Goal: Information Seeking & Learning: Find specific fact

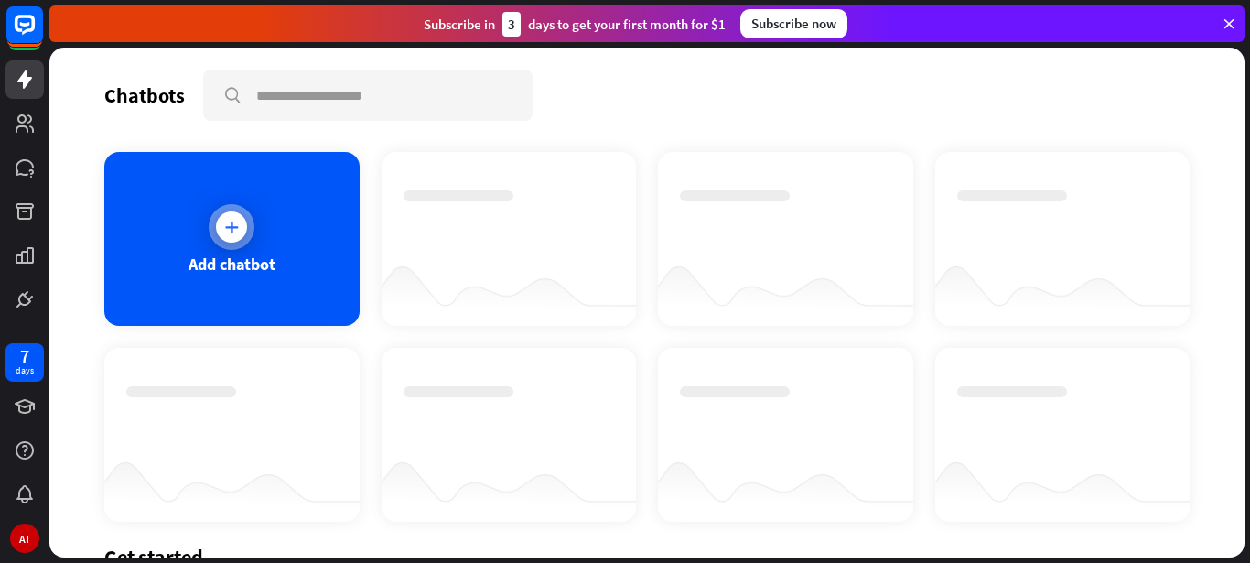
click at [228, 225] on icon at bounding box center [231, 227] width 18 height 18
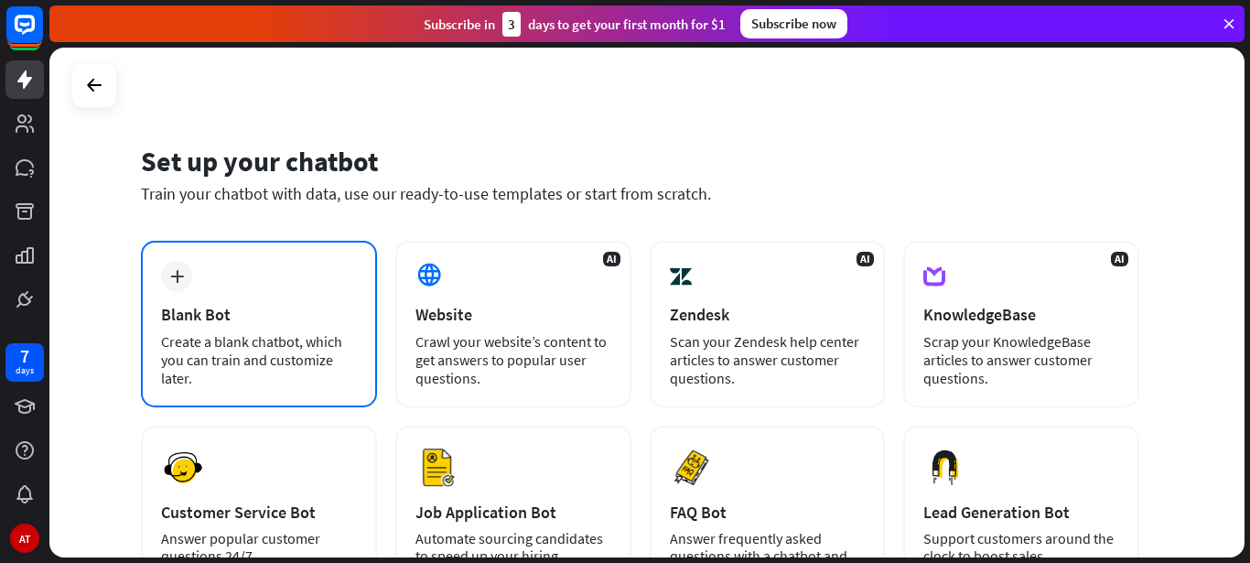
click at [223, 269] on div "plus Blank Bot Create a blank chatbot, which you can train and customize later." at bounding box center [259, 324] width 236 height 166
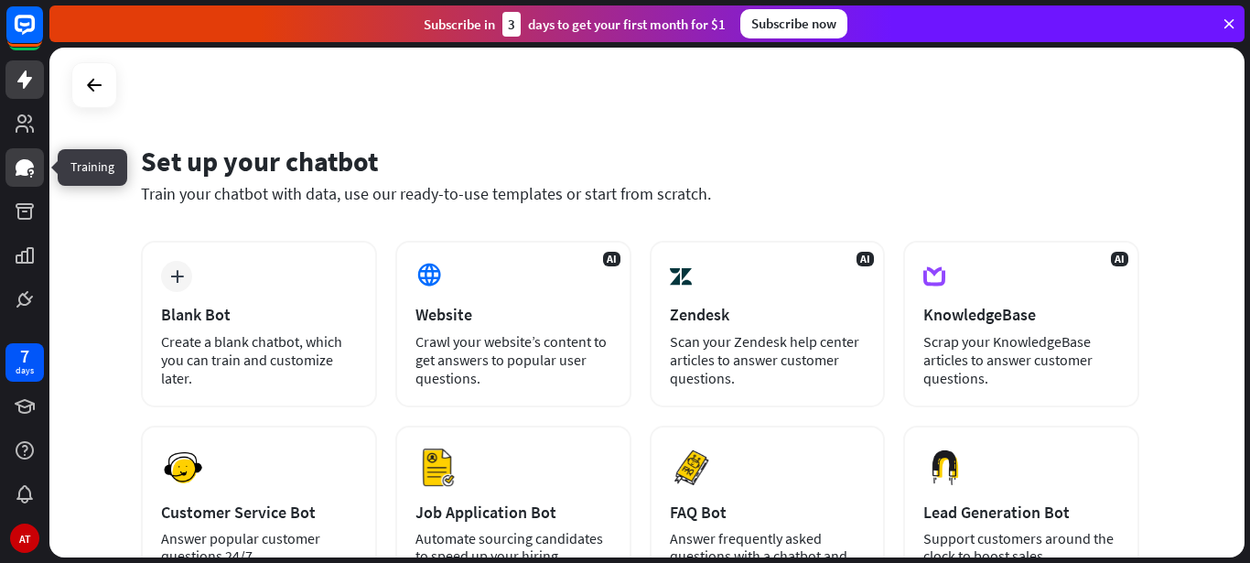
click at [17, 175] on icon at bounding box center [25, 167] width 18 height 16
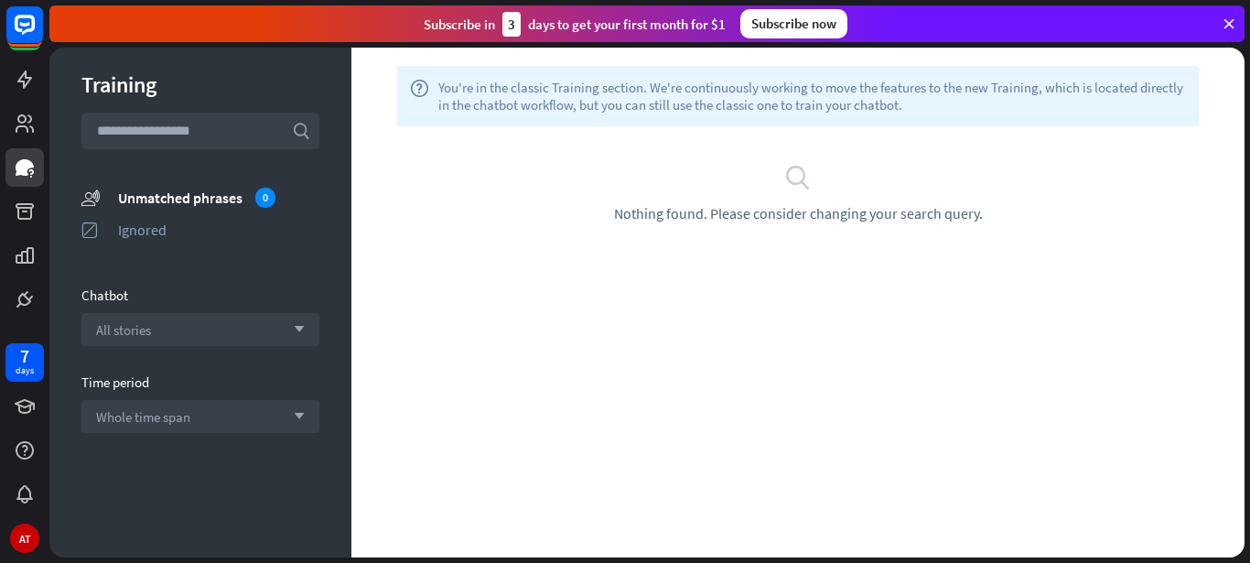
click at [804, 181] on icon "search" at bounding box center [797, 176] width 27 height 27
click at [33, 76] on icon at bounding box center [25, 80] width 22 height 22
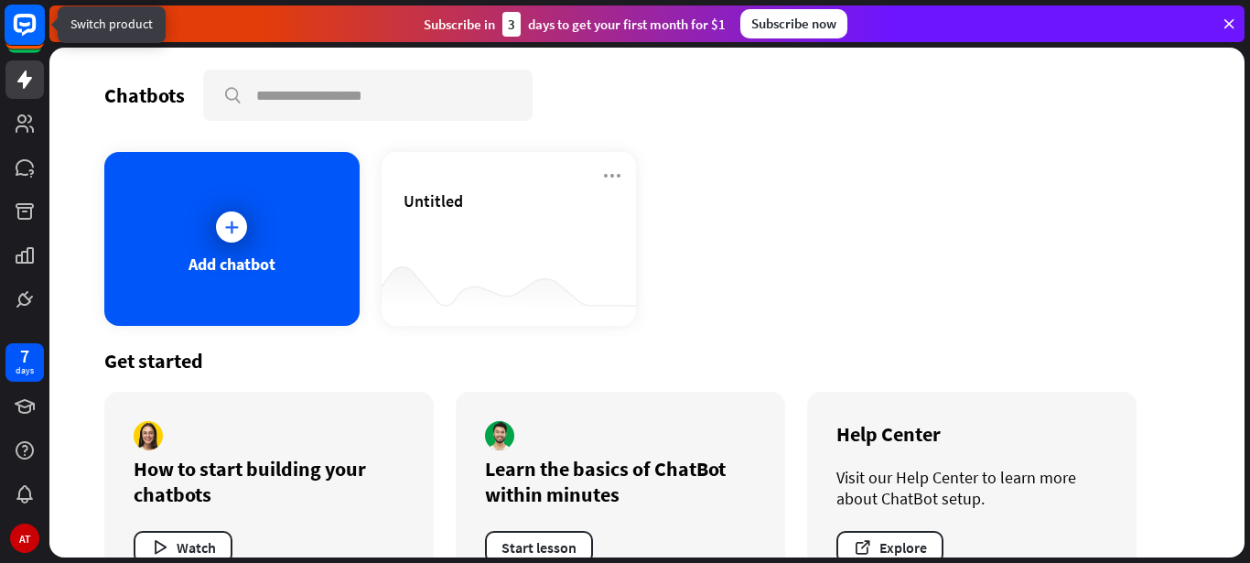
click at [16, 17] on icon at bounding box center [25, 25] width 22 height 22
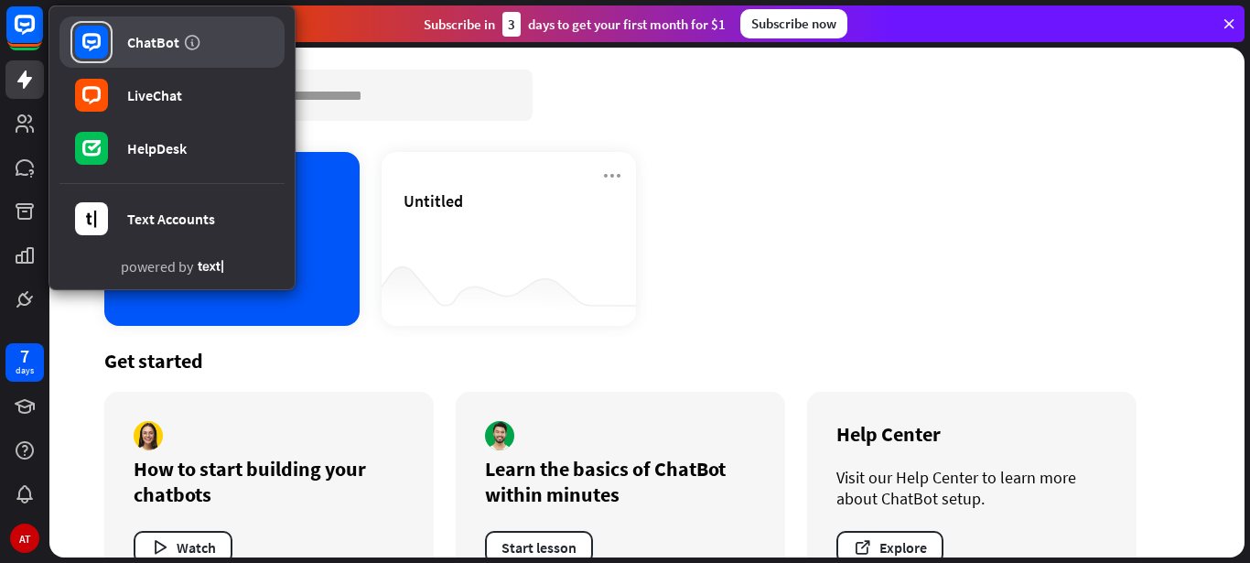
click at [144, 48] on div "ChatBot" at bounding box center [153, 42] width 52 height 18
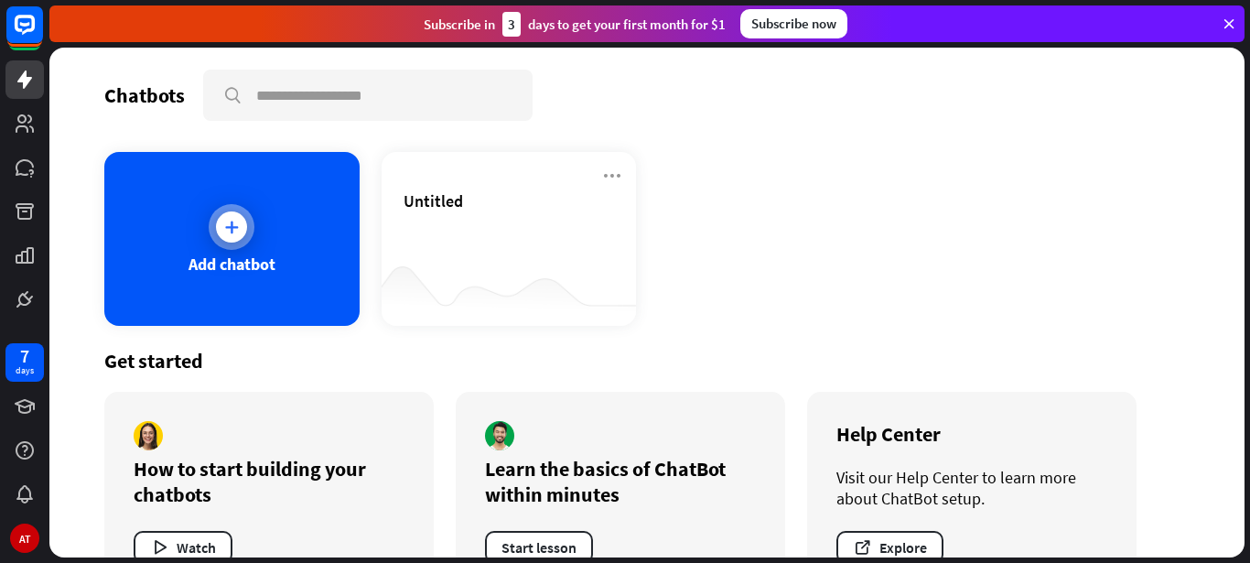
click at [247, 272] on div "Add chatbot" at bounding box center [231, 263] width 87 height 21
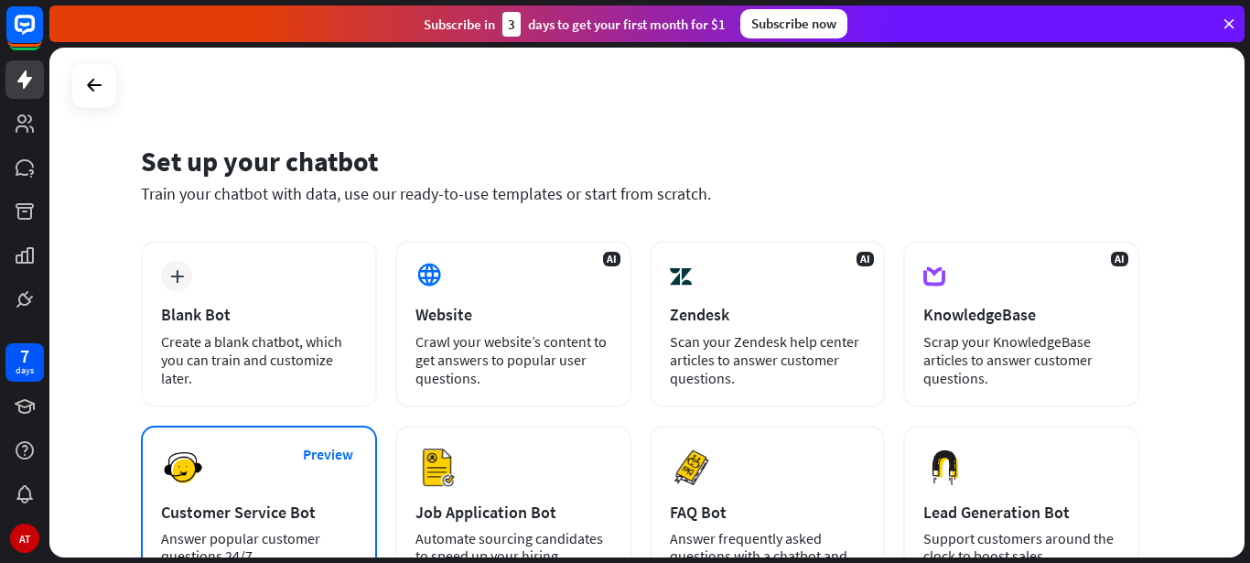
click at [273, 459] on div "Preview Customer Service Bot Answer popular customer questions 24/7." at bounding box center [259, 504] width 236 height 159
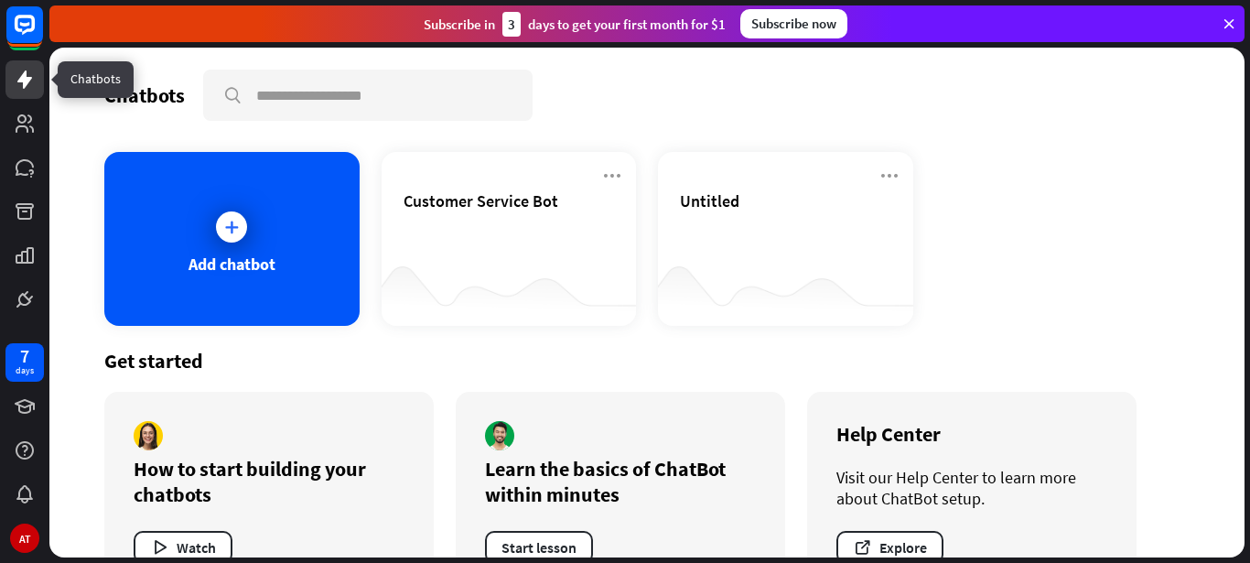
click at [17, 89] on icon at bounding box center [25, 80] width 22 height 22
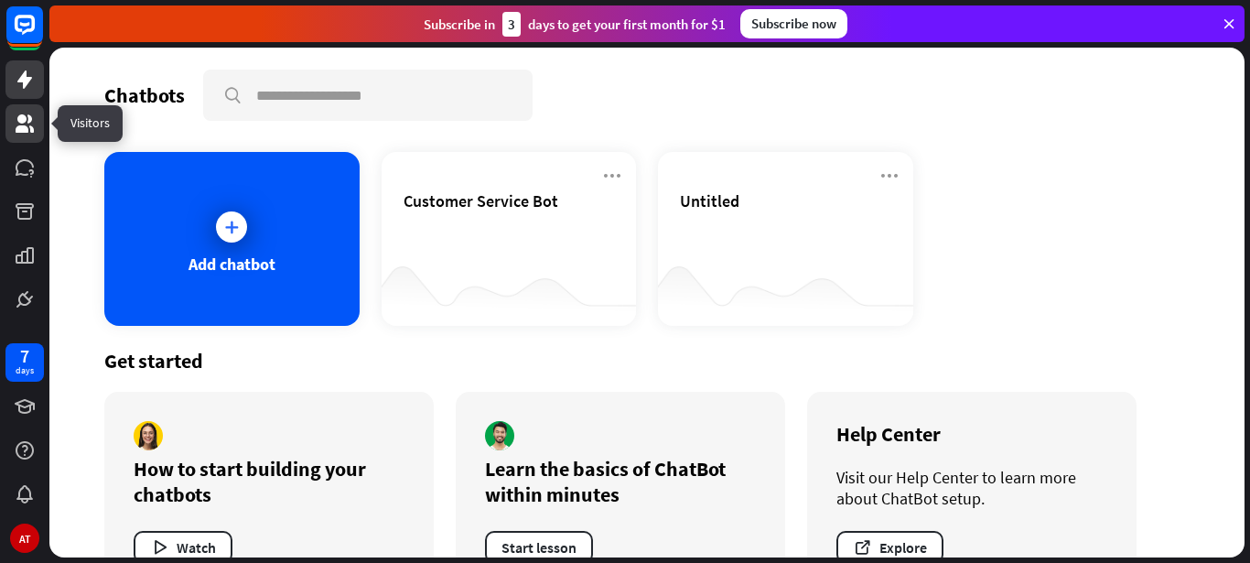
click at [7, 116] on link at bounding box center [24, 123] width 38 height 38
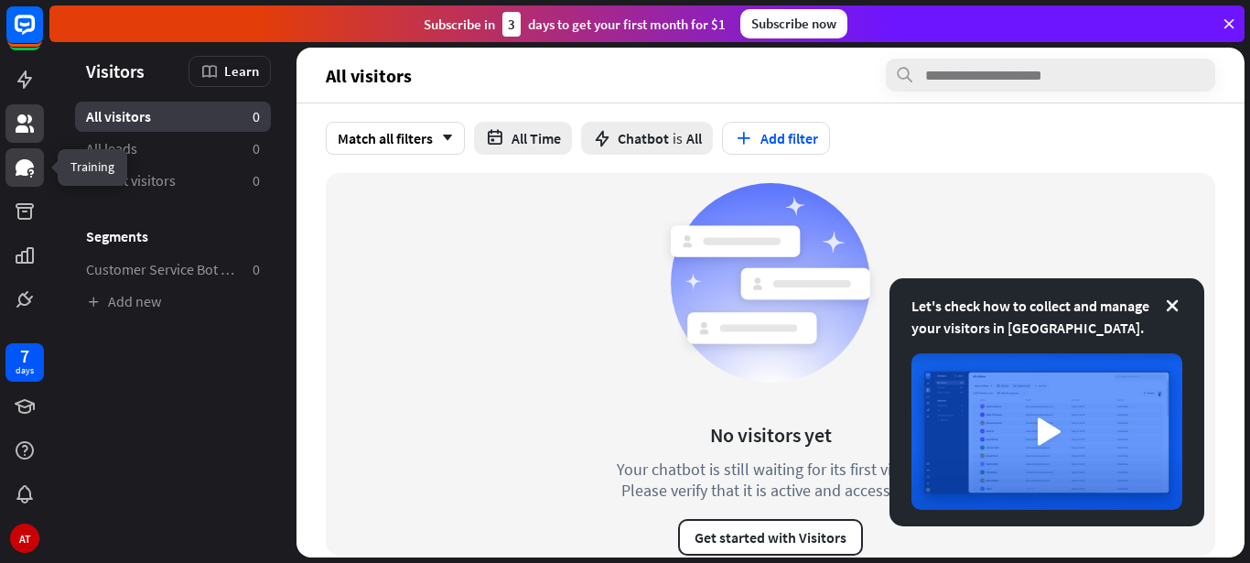
click at [30, 163] on icon at bounding box center [25, 167] width 18 height 16
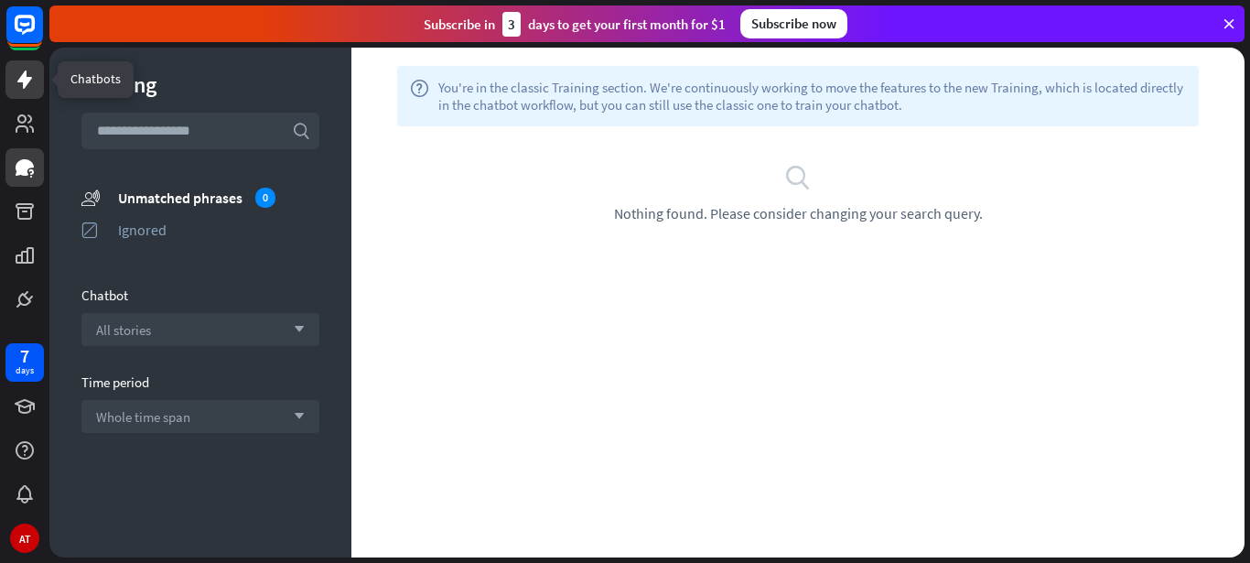
click at [8, 80] on link at bounding box center [24, 79] width 38 height 38
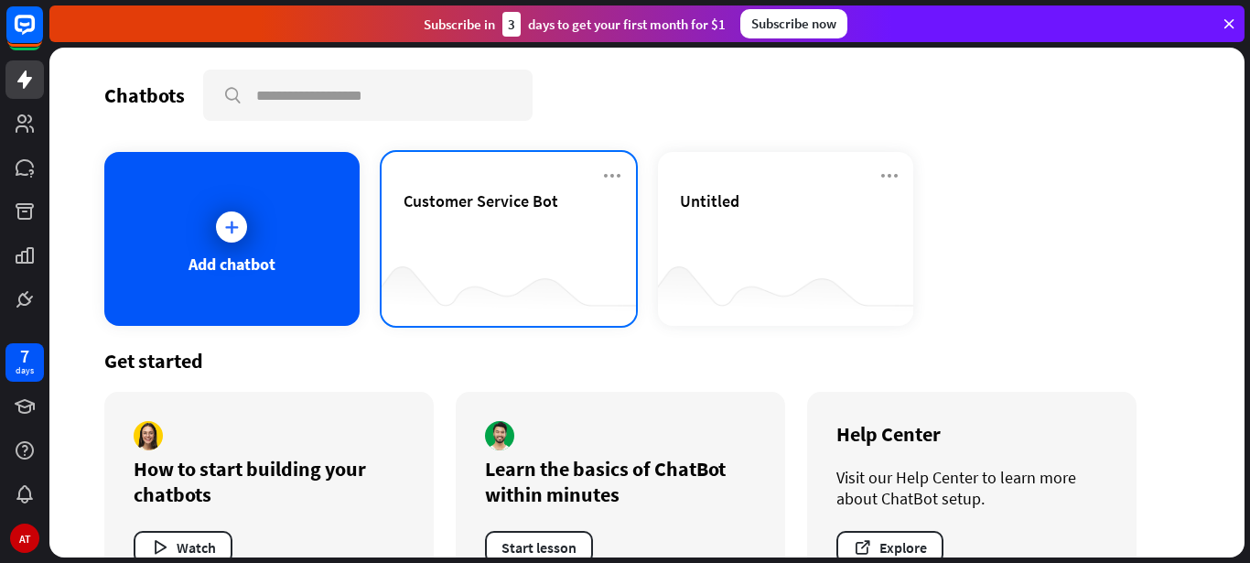
click at [492, 230] on div "Customer Service Bot" at bounding box center [508, 222] width 211 height 64
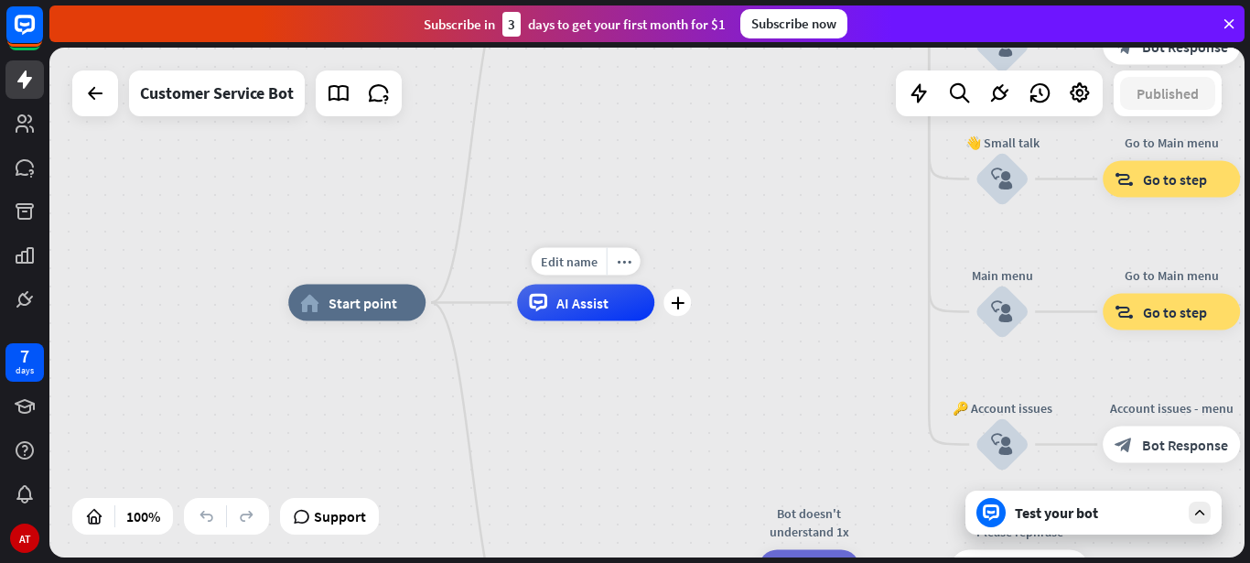
click at [596, 319] on div "AI Assist" at bounding box center [585, 302] width 137 height 37
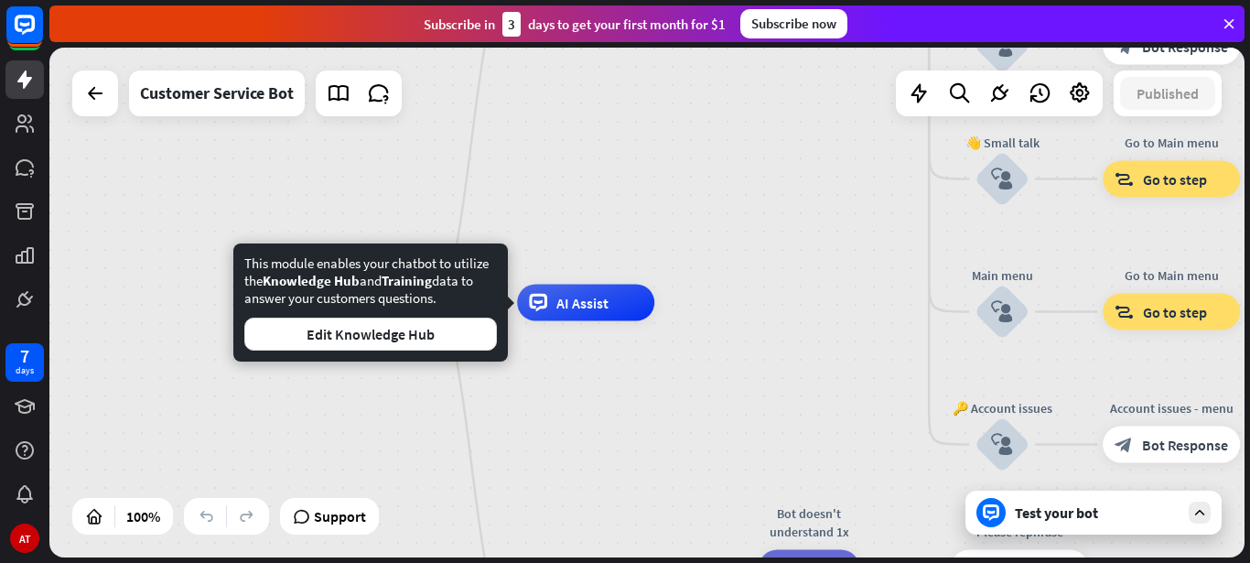
click at [616, 123] on div "home_2 Start point Welcome message block_bot_response Bot Response 🔙 Main menu …" at bounding box center [646, 303] width 1195 height 510
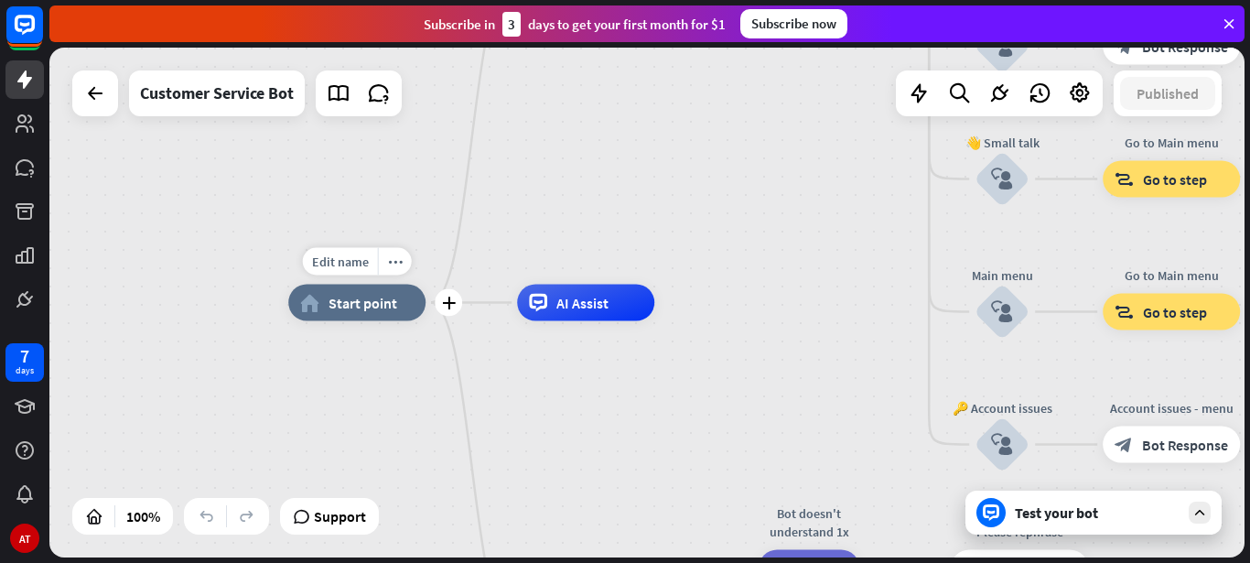
click at [353, 313] on div "home_2 Start point" at bounding box center [356, 302] width 137 height 37
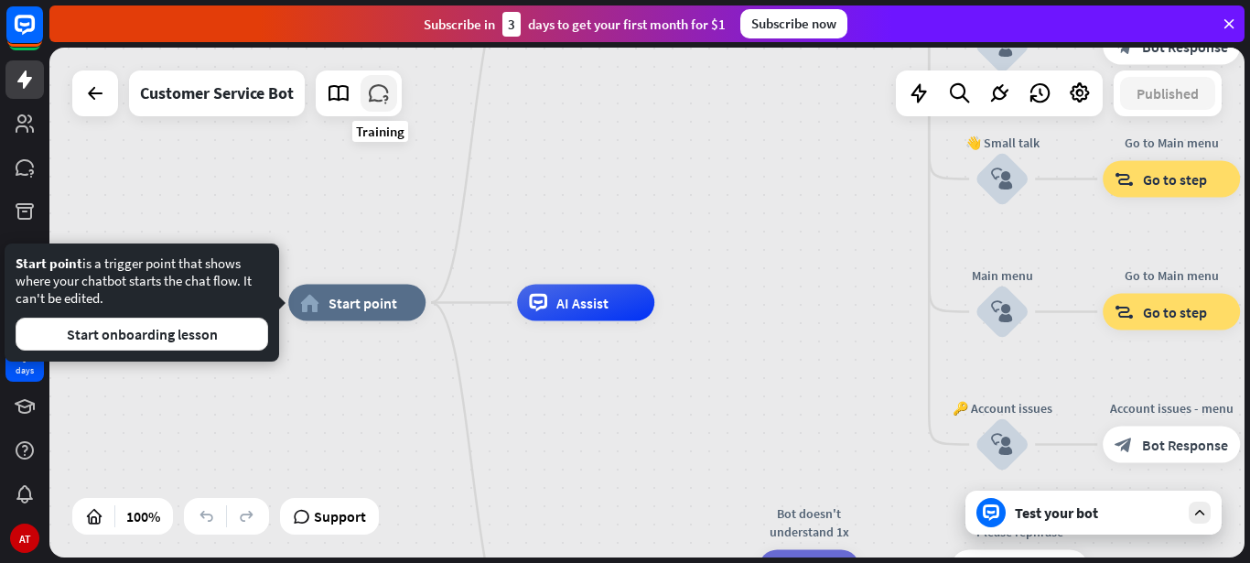
click at [375, 93] on icon at bounding box center [379, 93] width 24 height 24
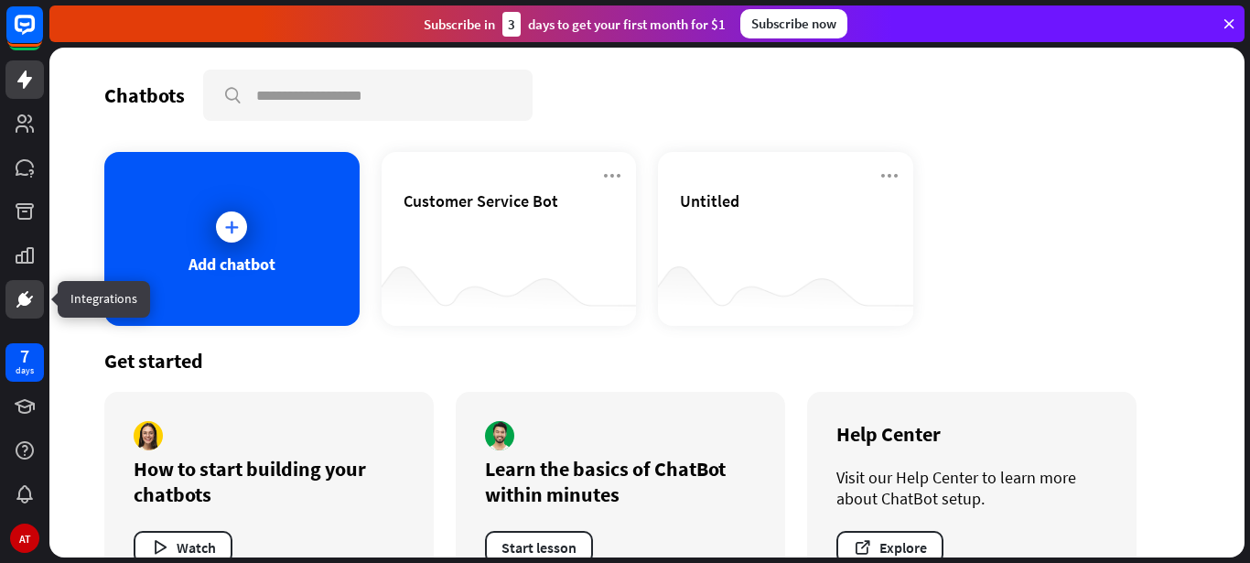
click at [16, 289] on icon at bounding box center [25, 299] width 22 height 22
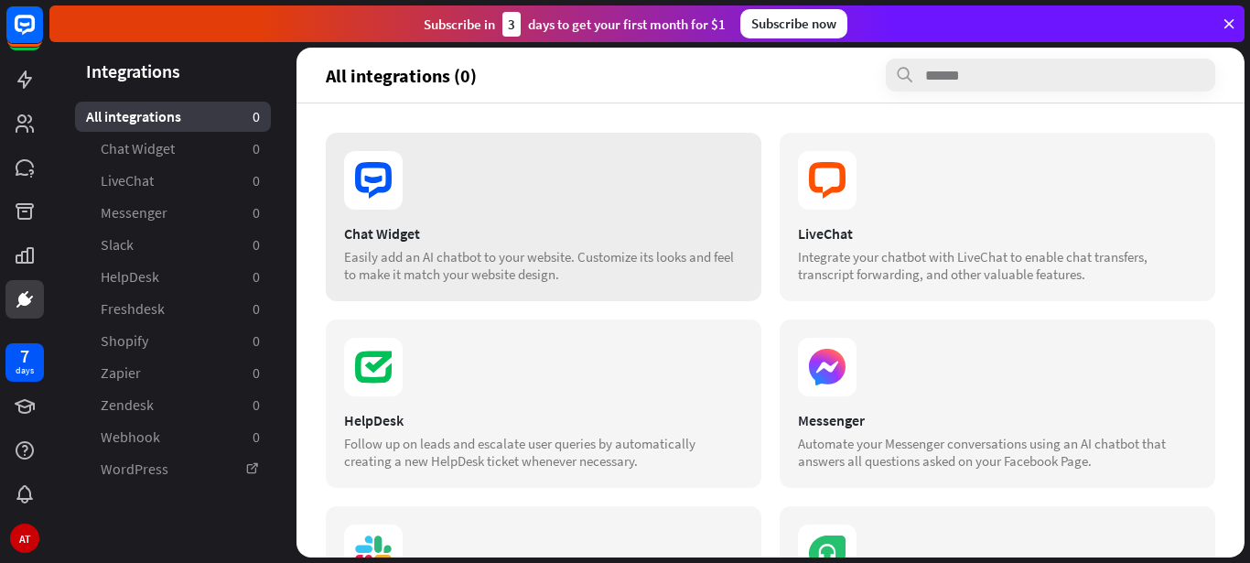
click at [469, 205] on section at bounding box center [543, 180] width 399 height 59
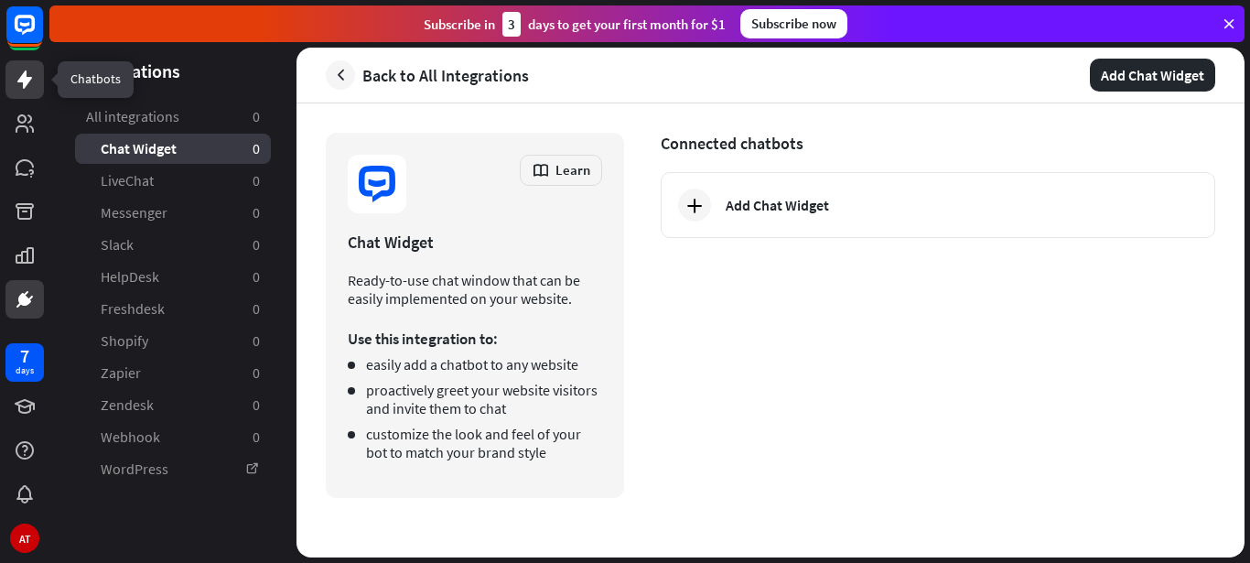
click at [27, 77] on icon at bounding box center [24, 79] width 15 height 18
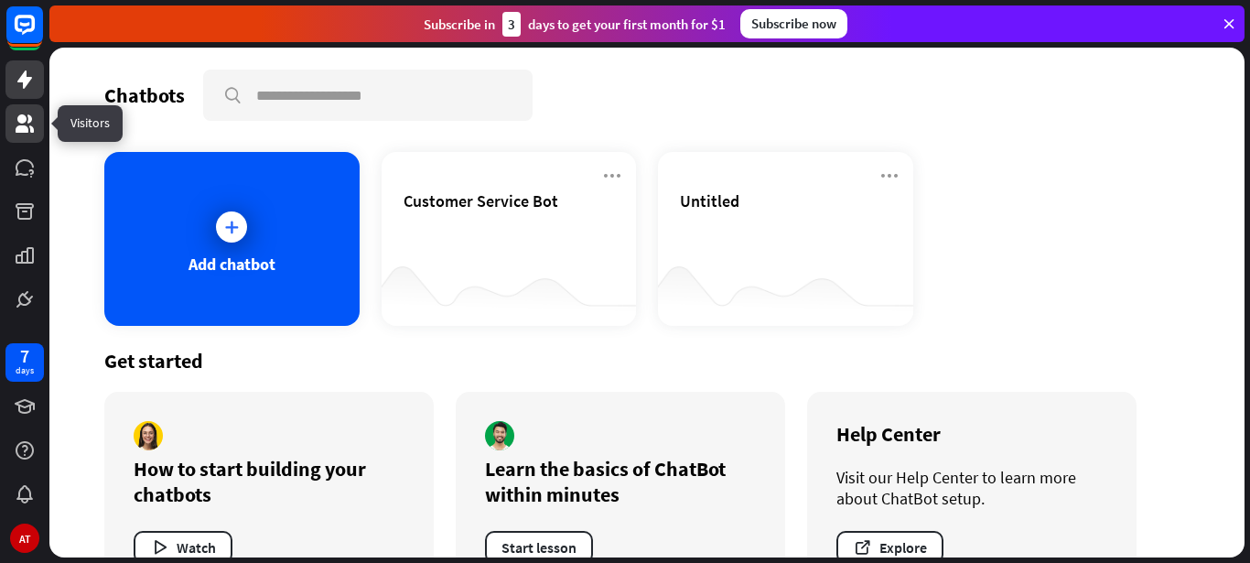
click at [18, 117] on icon at bounding box center [25, 123] width 18 height 18
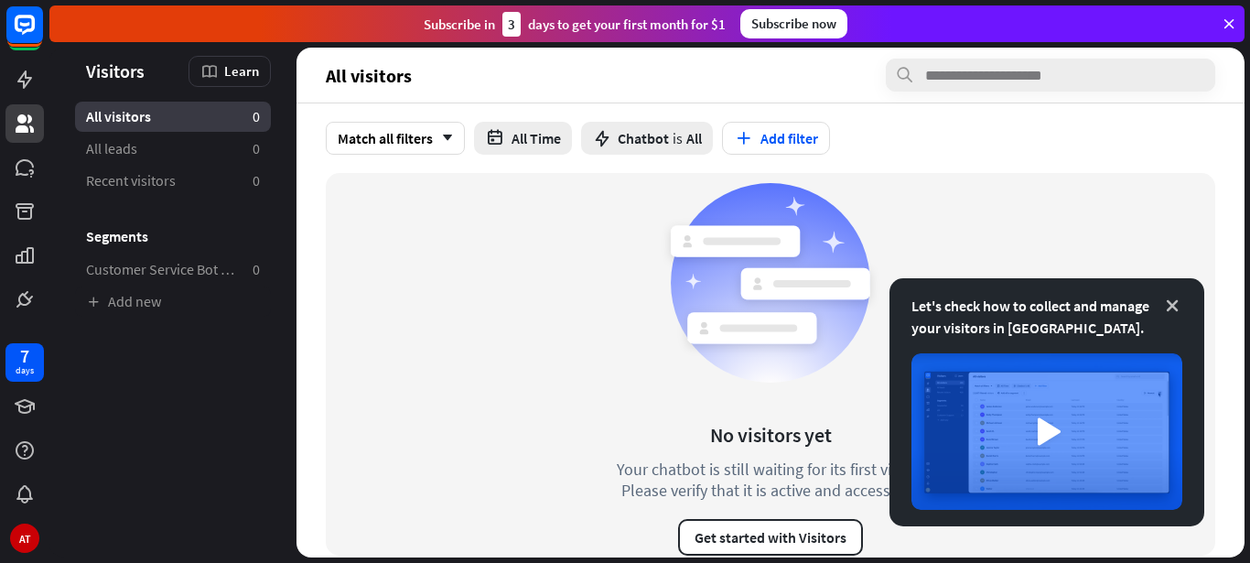
click at [1175, 303] on icon at bounding box center [1172, 305] width 18 height 18
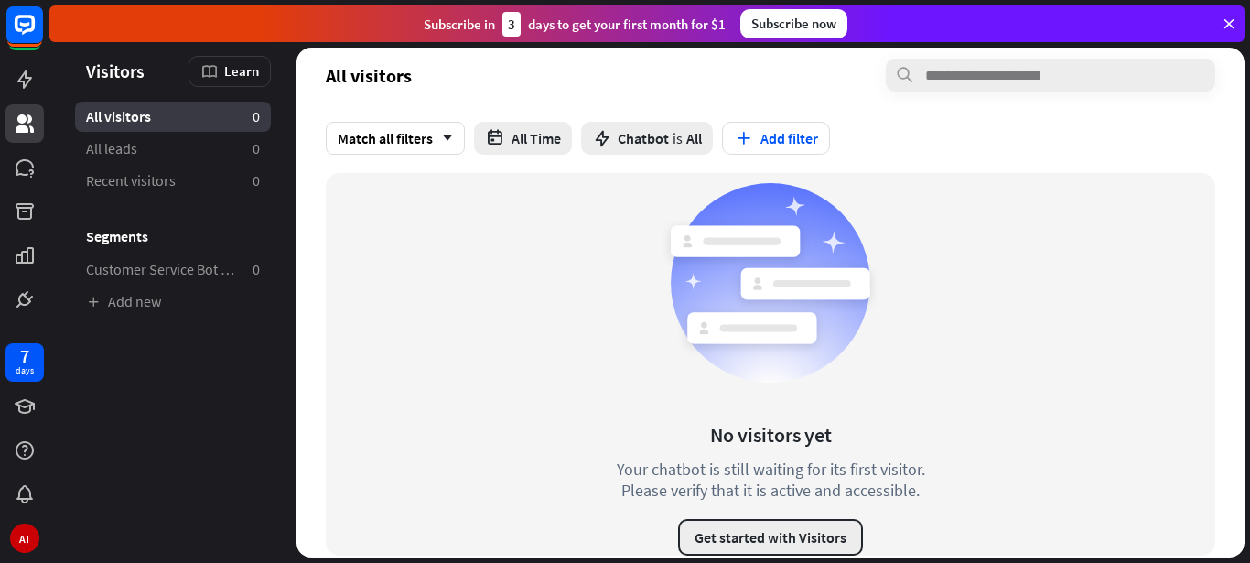
click at [742, 547] on button "Get started with Visitors" at bounding box center [770, 537] width 185 height 37
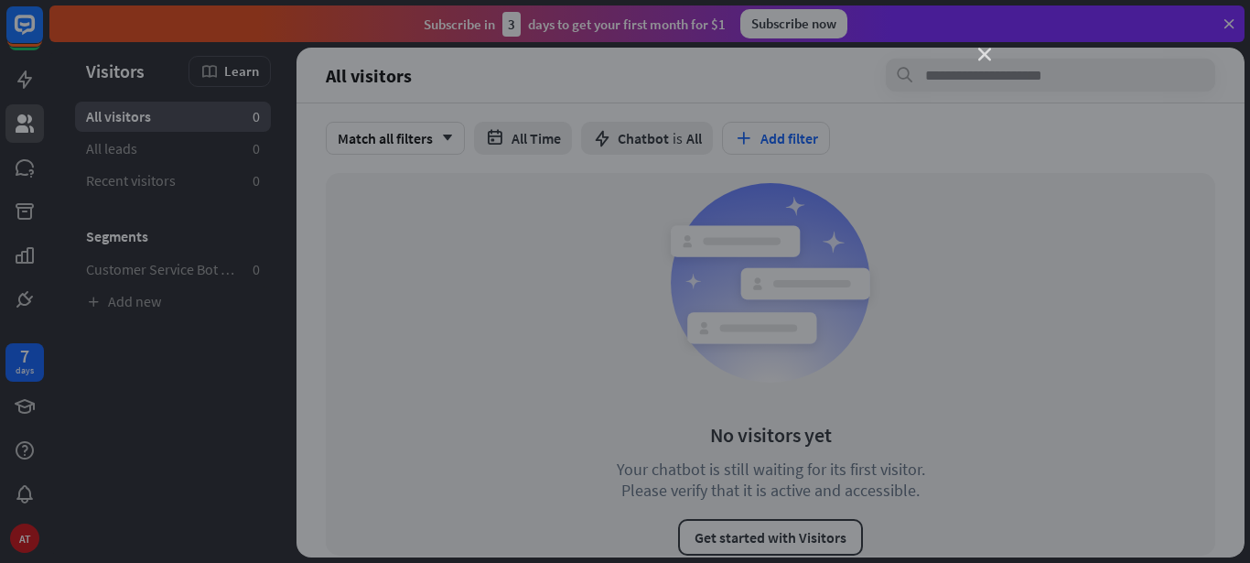
click at [982, 54] on icon "close" at bounding box center [984, 54] width 13 height 13
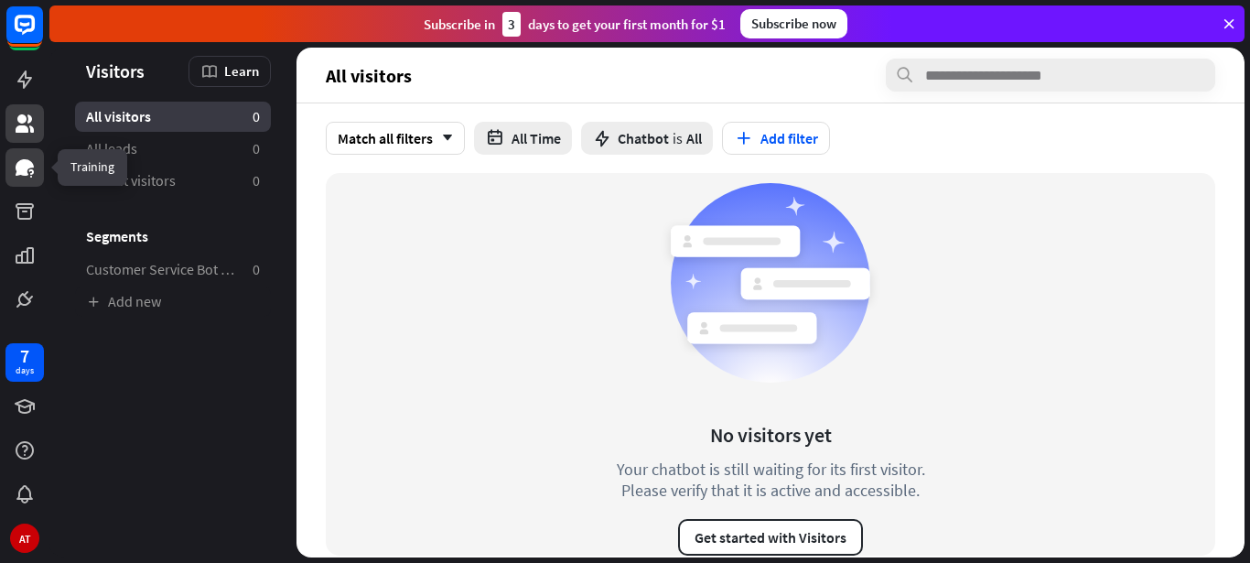
click at [6, 170] on link at bounding box center [24, 167] width 38 height 38
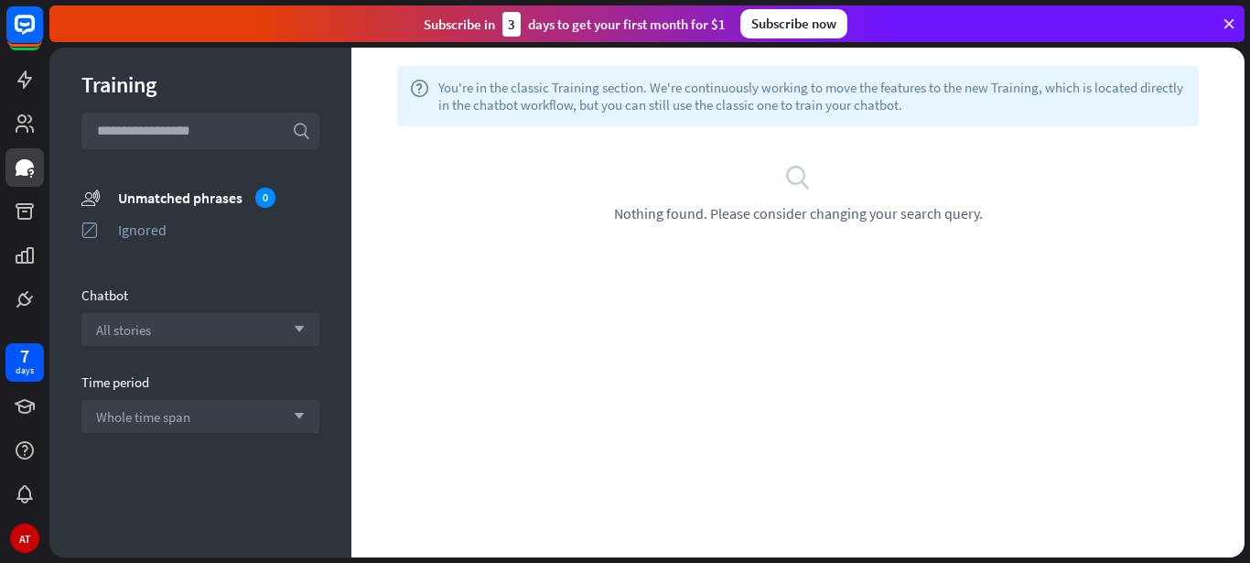
click at [821, 194] on div "search Nothing found. Please consider changing your search query." at bounding box center [798, 192] width 838 height 59
click at [158, 320] on div "All stories arrow_down" at bounding box center [200, 329] width 238 height 33
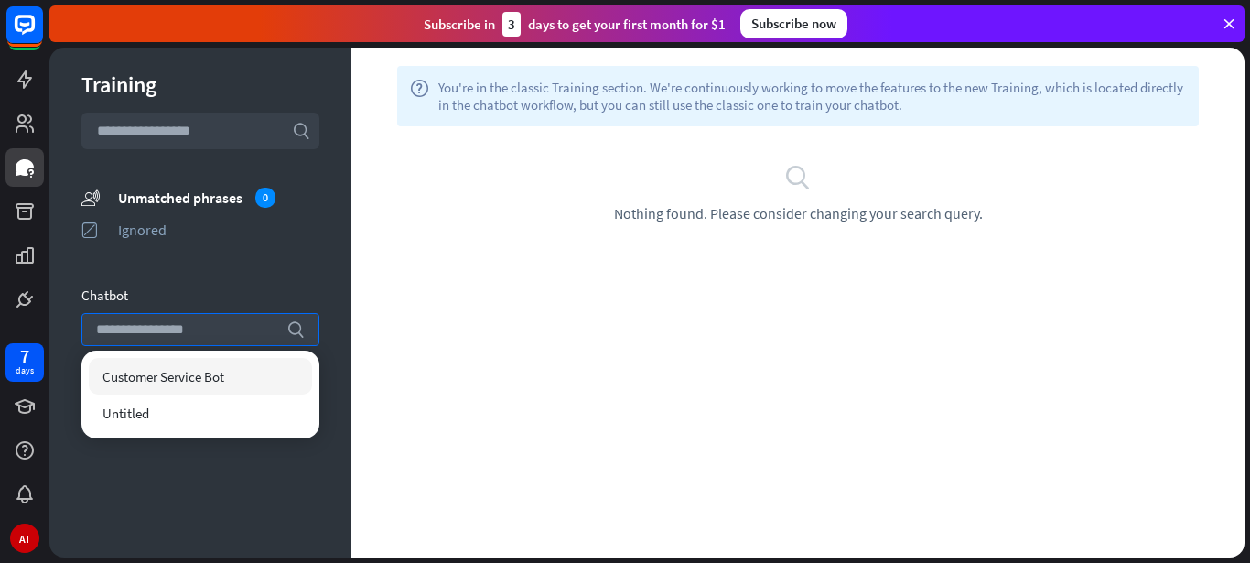
click at [493, 291] on div "help You're in the classic Training section. We're continuously working to move…" at bounding box center [797, 303] width 893 height 510
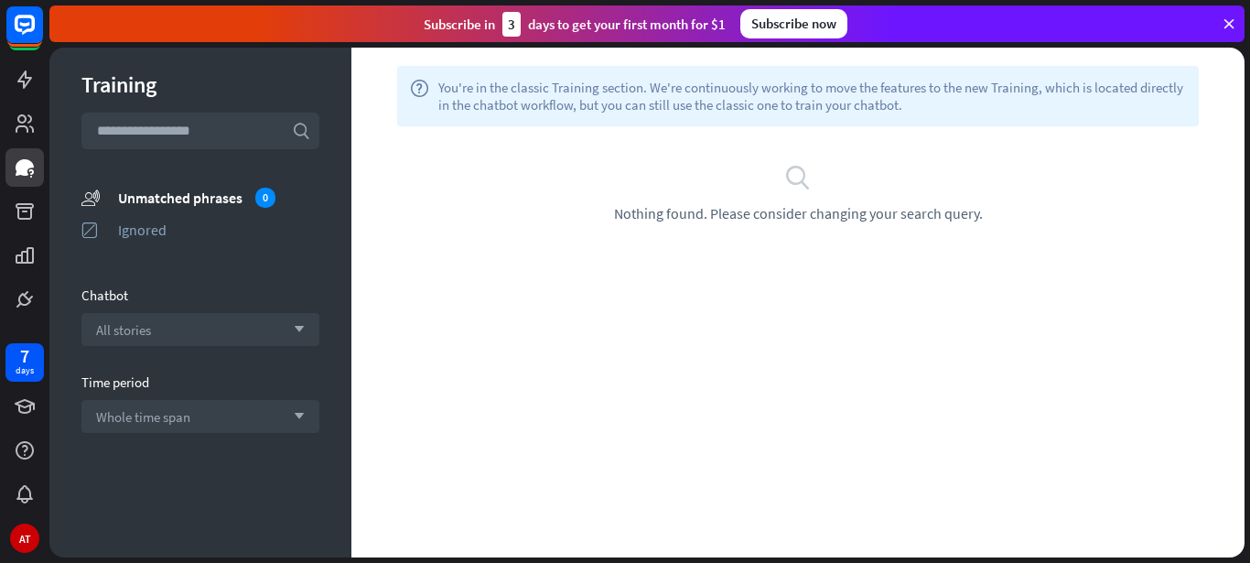
click at [226, 126] on input "text" at bounding box center [200, 131] width 238 height 37
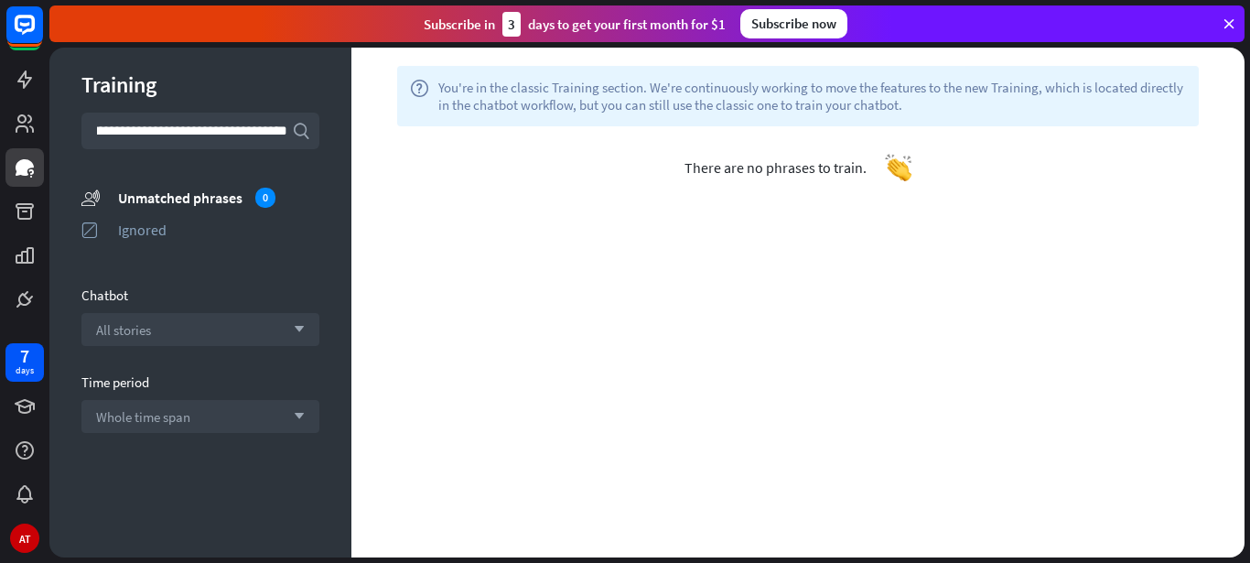
scroll to position [0, 57]
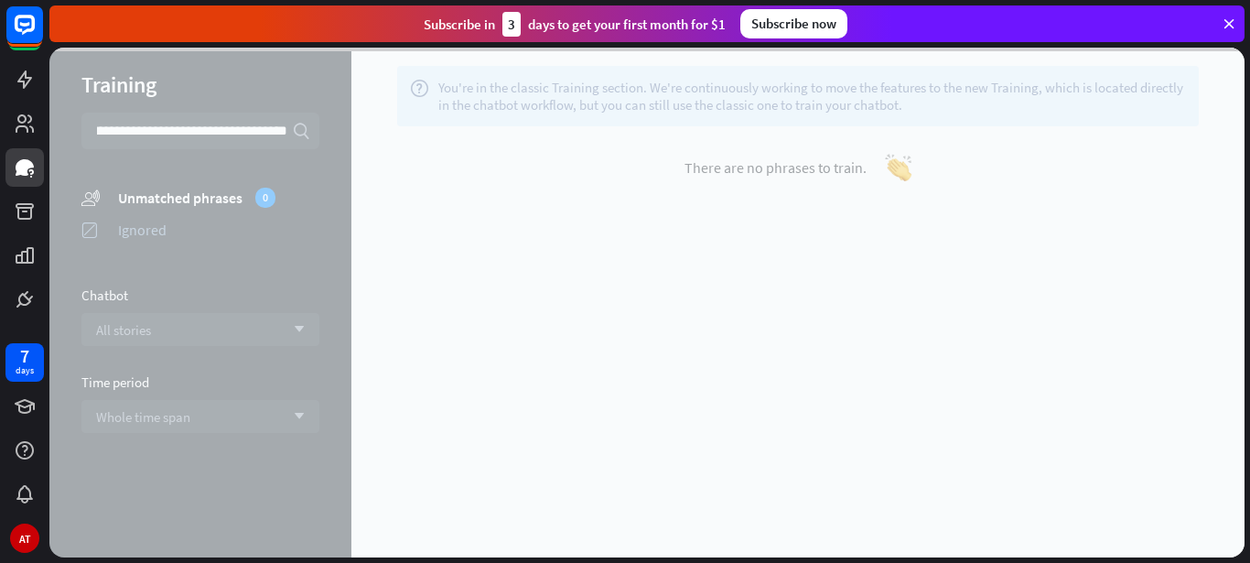
type input "**********"
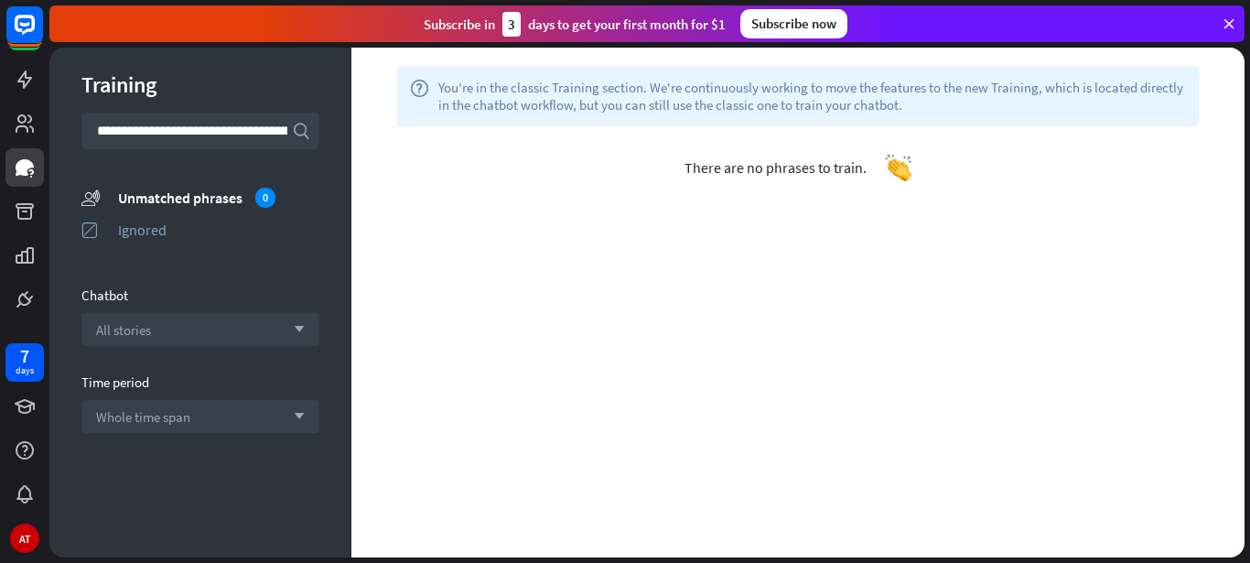
click at [300, 131] on icon "search" at bounding box center [301, 131] width 18 height 18
click at [162, 199] on div "Unmatched phrases 0" at bounding box center [218, 198] width 201 height 20
click at [271, 198] on div "0" at bounding box center [265, 198] width 20 height 20
click at [154, 412] on span "Whole time span" at bounding box center [143, 416] width 94 height 17
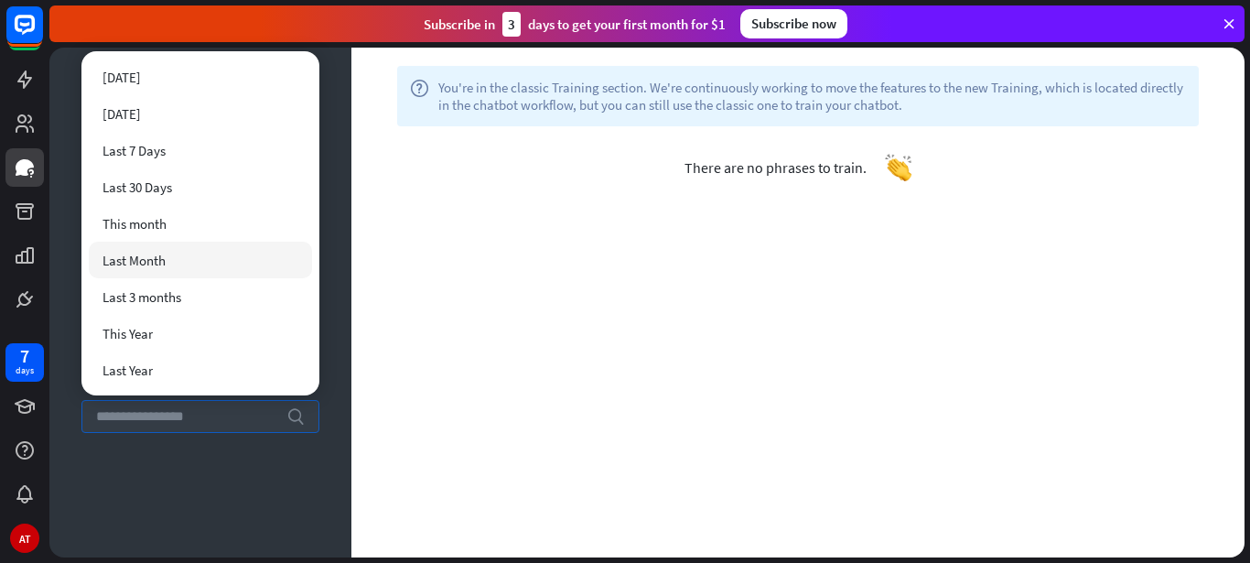
click at [534, 306] on div "help You're in the classic Training section. We're continuously working to move…" at bounding box center [797, 303] width 893 height 510
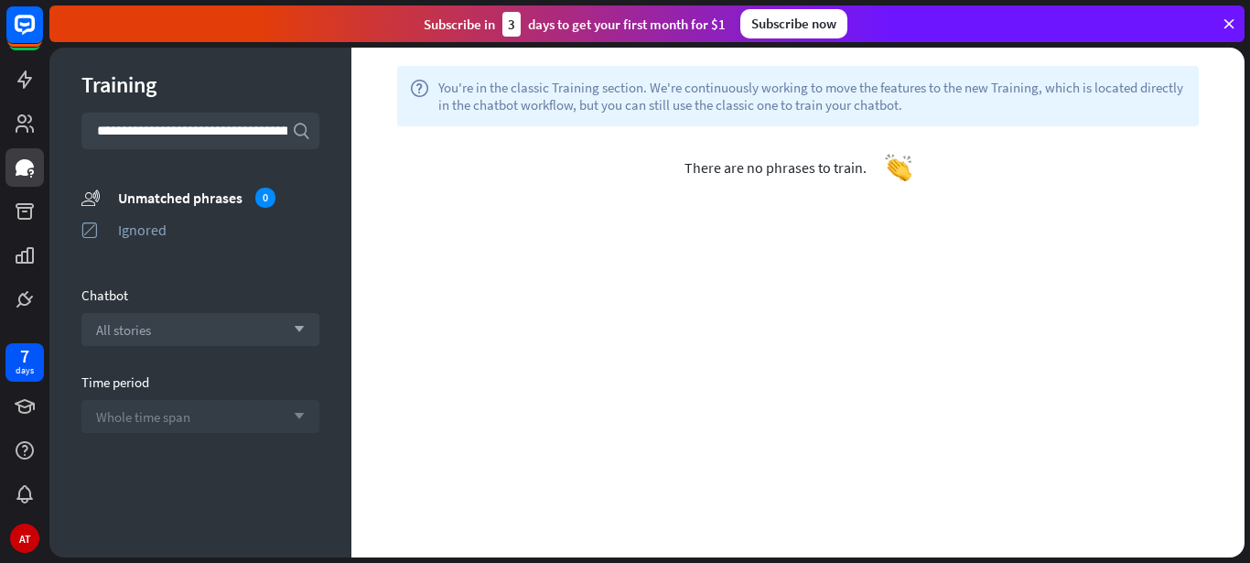
click at [1226, 20] on icon at bounding box center [1228, 24] width 16 height 16
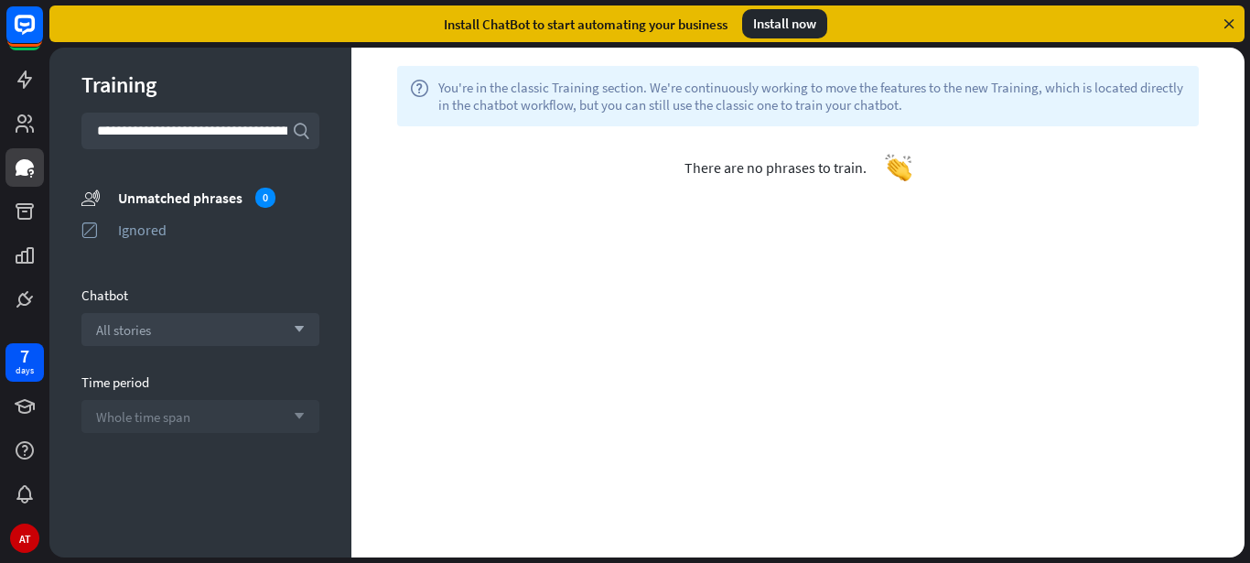
click at [306, 133] on icon "search" at bounding box center [301, 131] width 18 height 18
click at [764, 25] on div "Install now" at bounding box center [784, 23] width 85 height 29
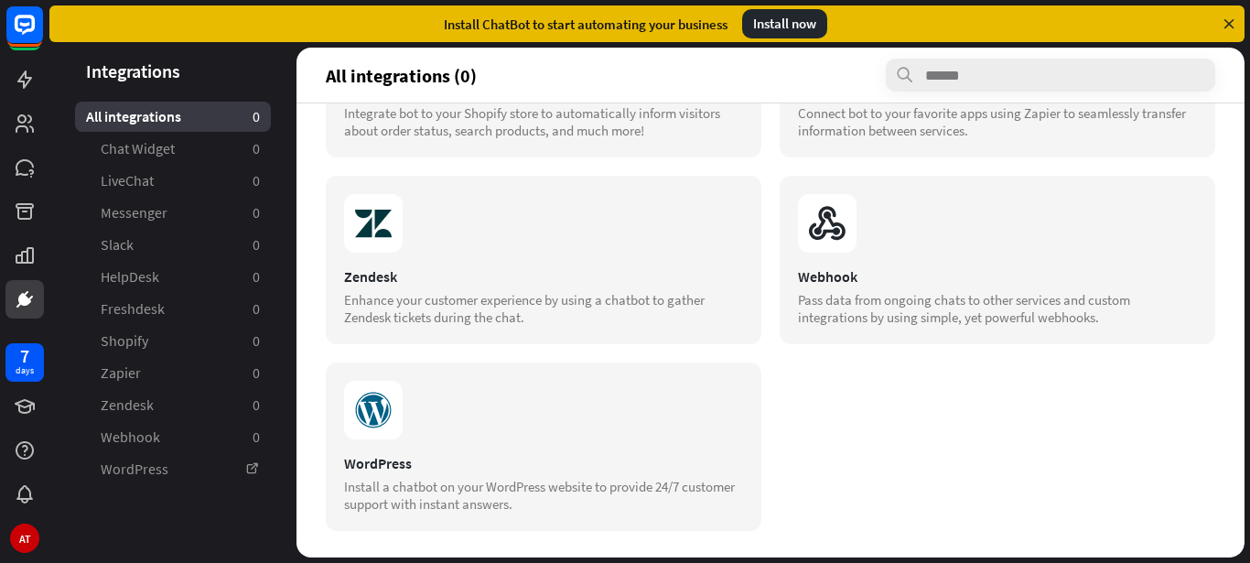
scroll to position [706, 0]
